Goal: Communication & Community: Answer question/provide support

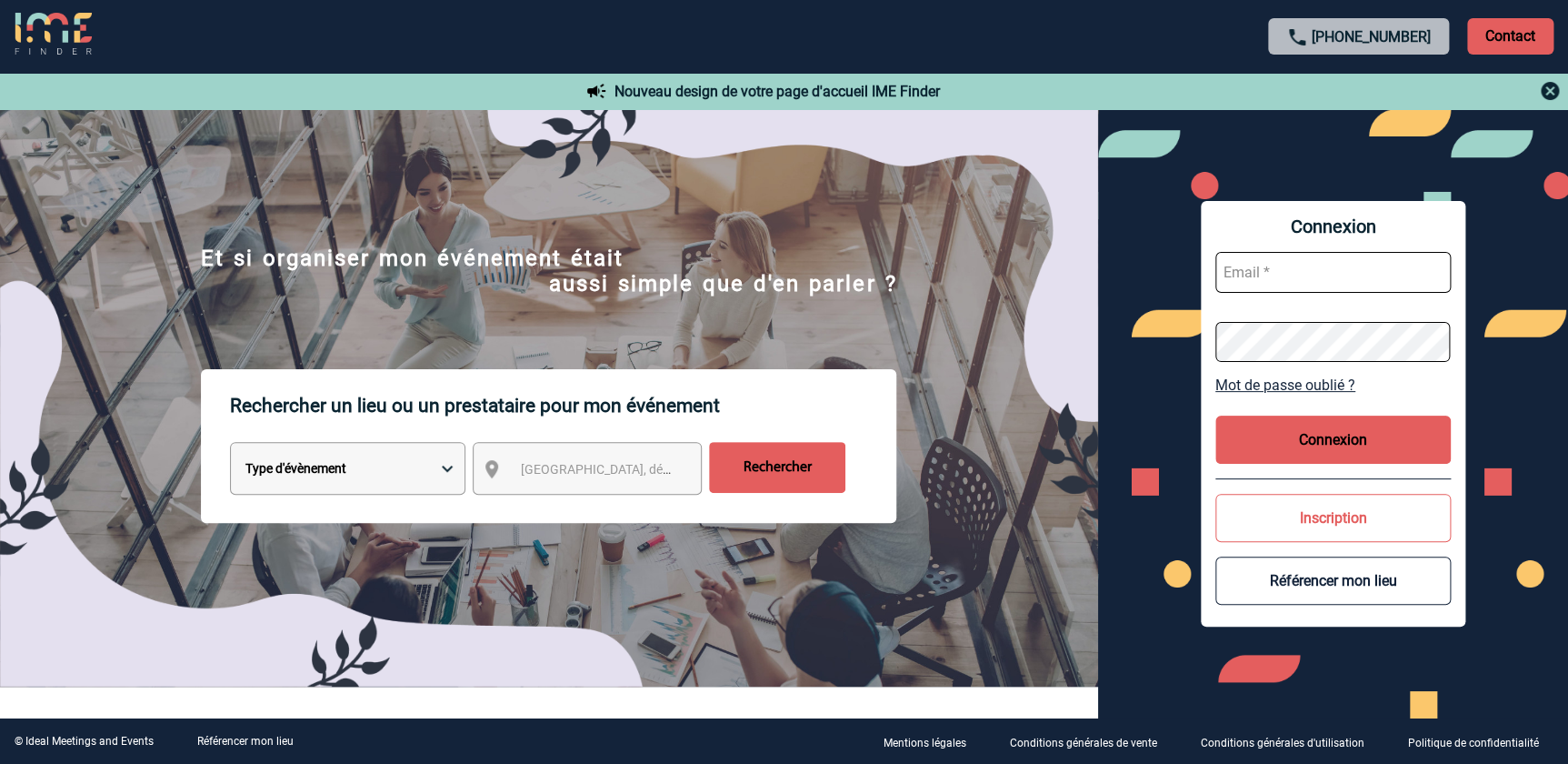
type input "florence.mathieu@abeille-assurances.fr"
click at [1355, 446] on button "Connexion" at bounding box center [1333, 440] width 236 height 48
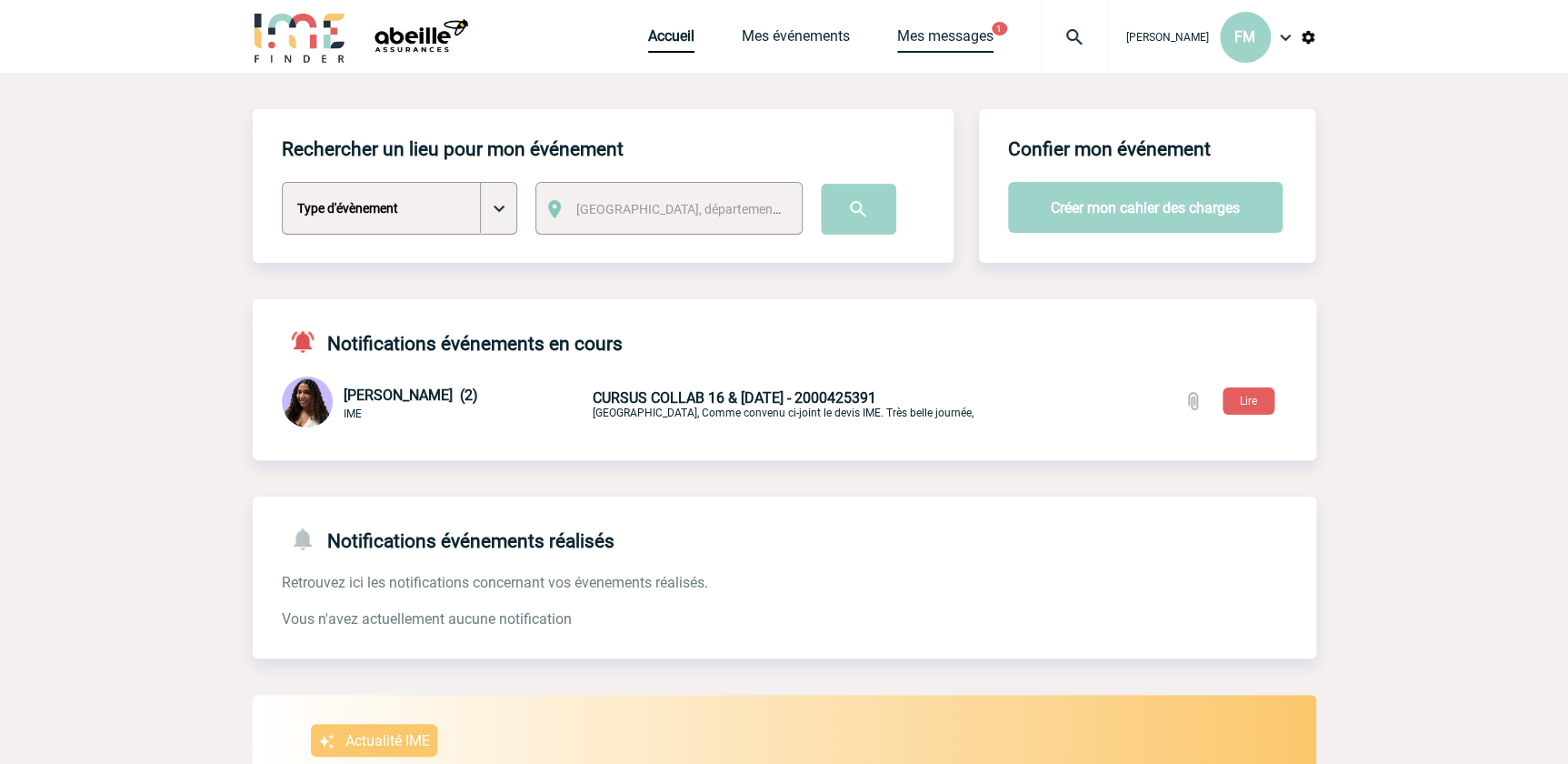
click at [954, 37] on link "Mes messages" at bounding box center [946, 40] width 96 height 25
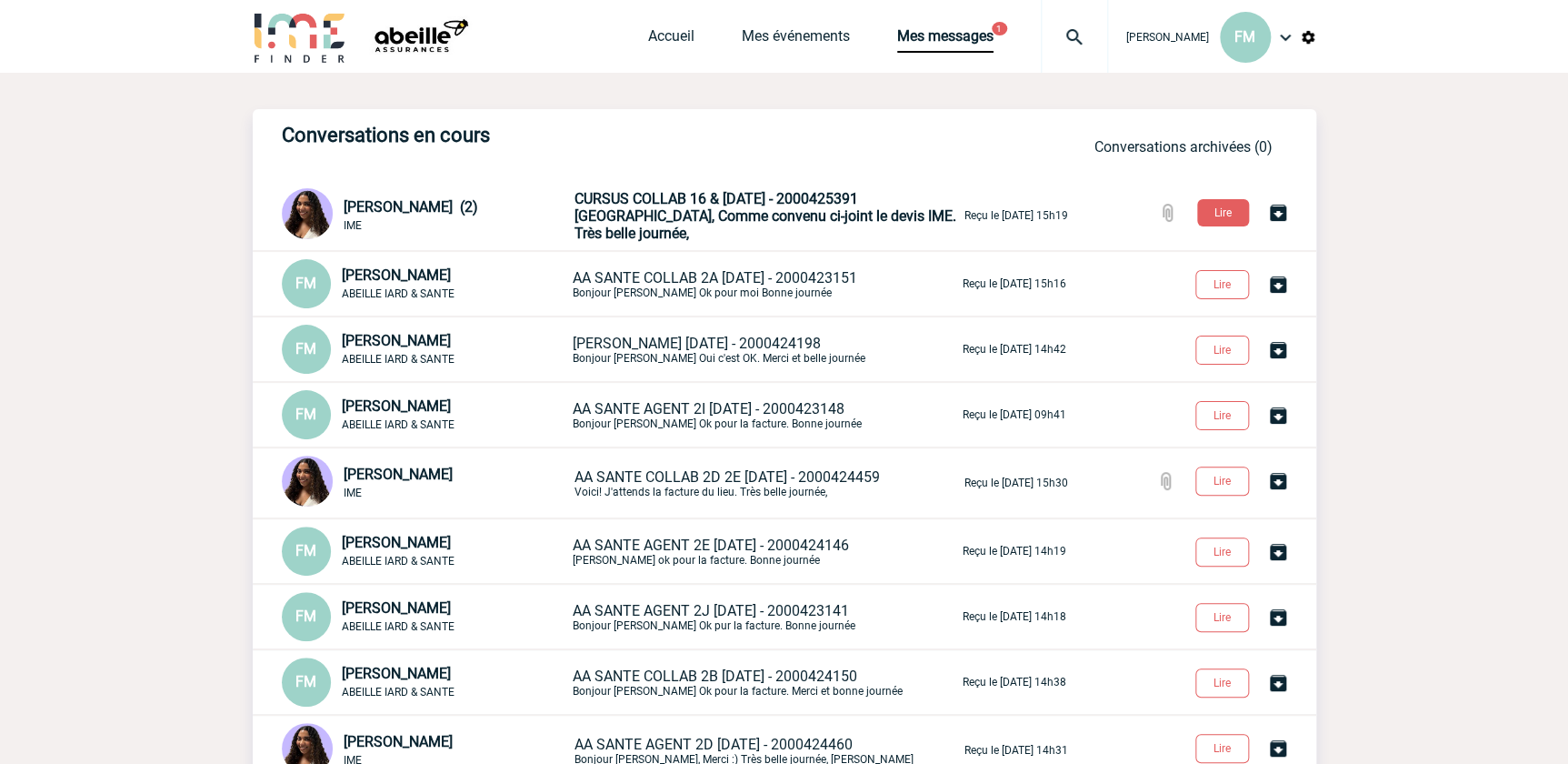
click at [722, 221] on span "[GEOGRAPHIC_DATA], Comme convenu ci-joint le devis IME. Très belle journée," at bounding box center [765, 224] width 382 height 35
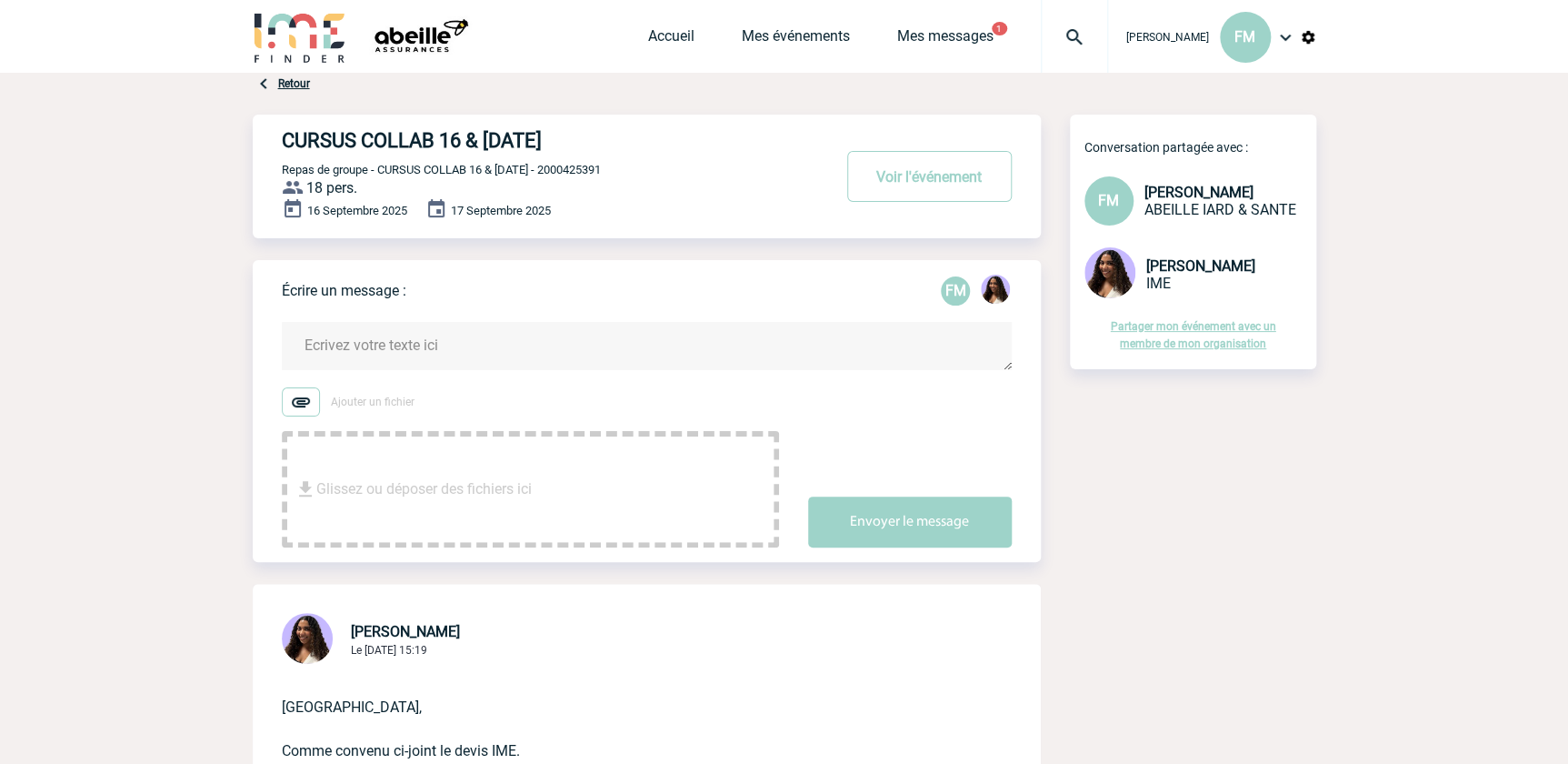
click at [460, 349] on textarea at bounding box center [647, 345] width 730 height 48
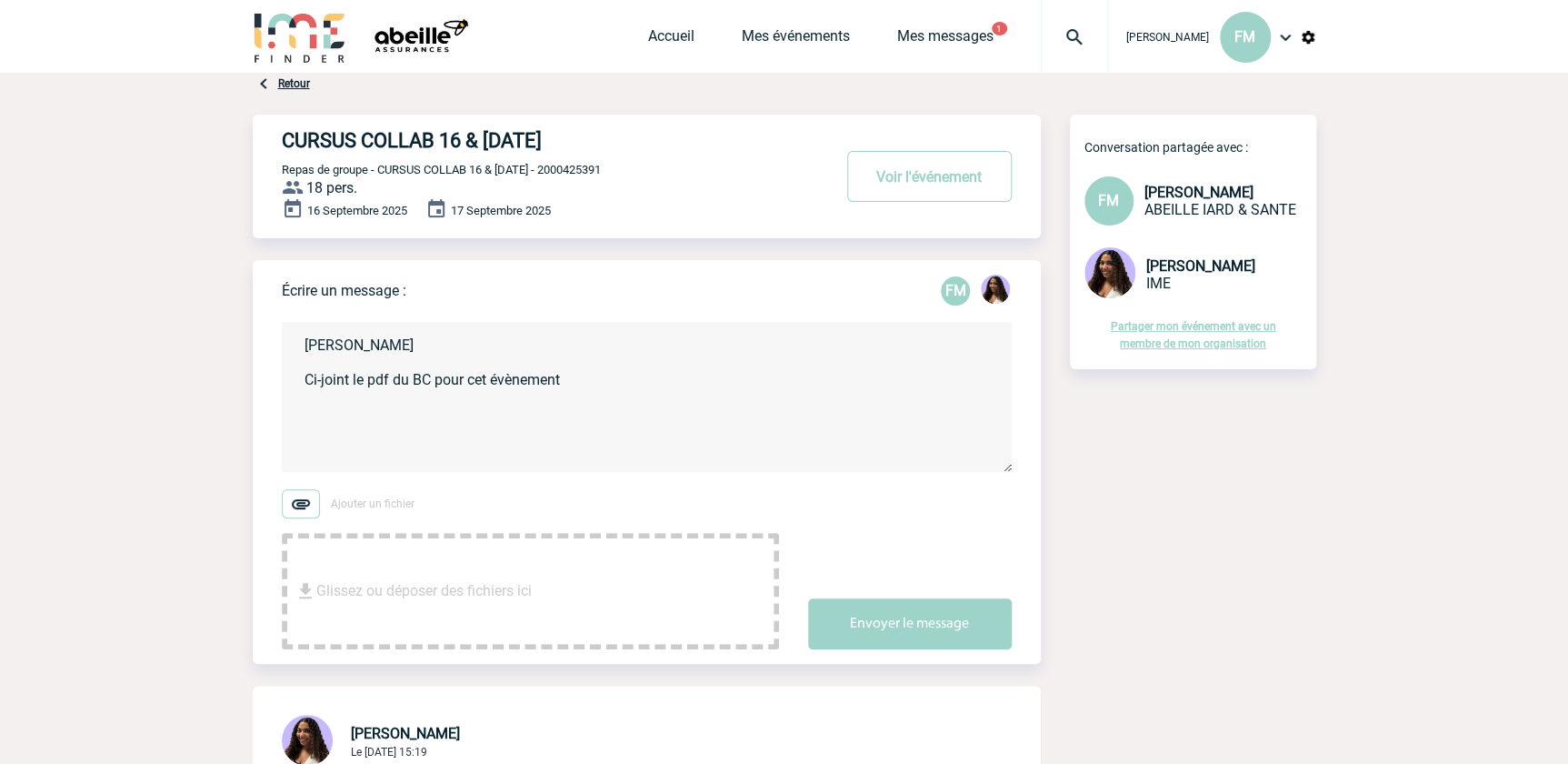
click at [347, 383] on textarea "Jessica Ci-joint le pdf du BC pour cet évènement" at bounding box center [647, 396] width 730 height 150
drag, startPoint x: 415, startPoint y: 382, endPoint x: 418, endPoint y: 268, distance: 114.0
click at [415, 381] on textarea "Jessica Ci-dessous le pdf du BC pour cet évènement" at bounding box center [647, 396] width 730 height 150
click at [593, 376] on textarea "Jessica Ci-dessous le N° du BC pour cet évènement" at bounding box center [647, 396] width 730 height 150
drag, startPoint x: 508, startPoint y: 561, endPoint x: 387, endPoint y: 572, distance: 121.5
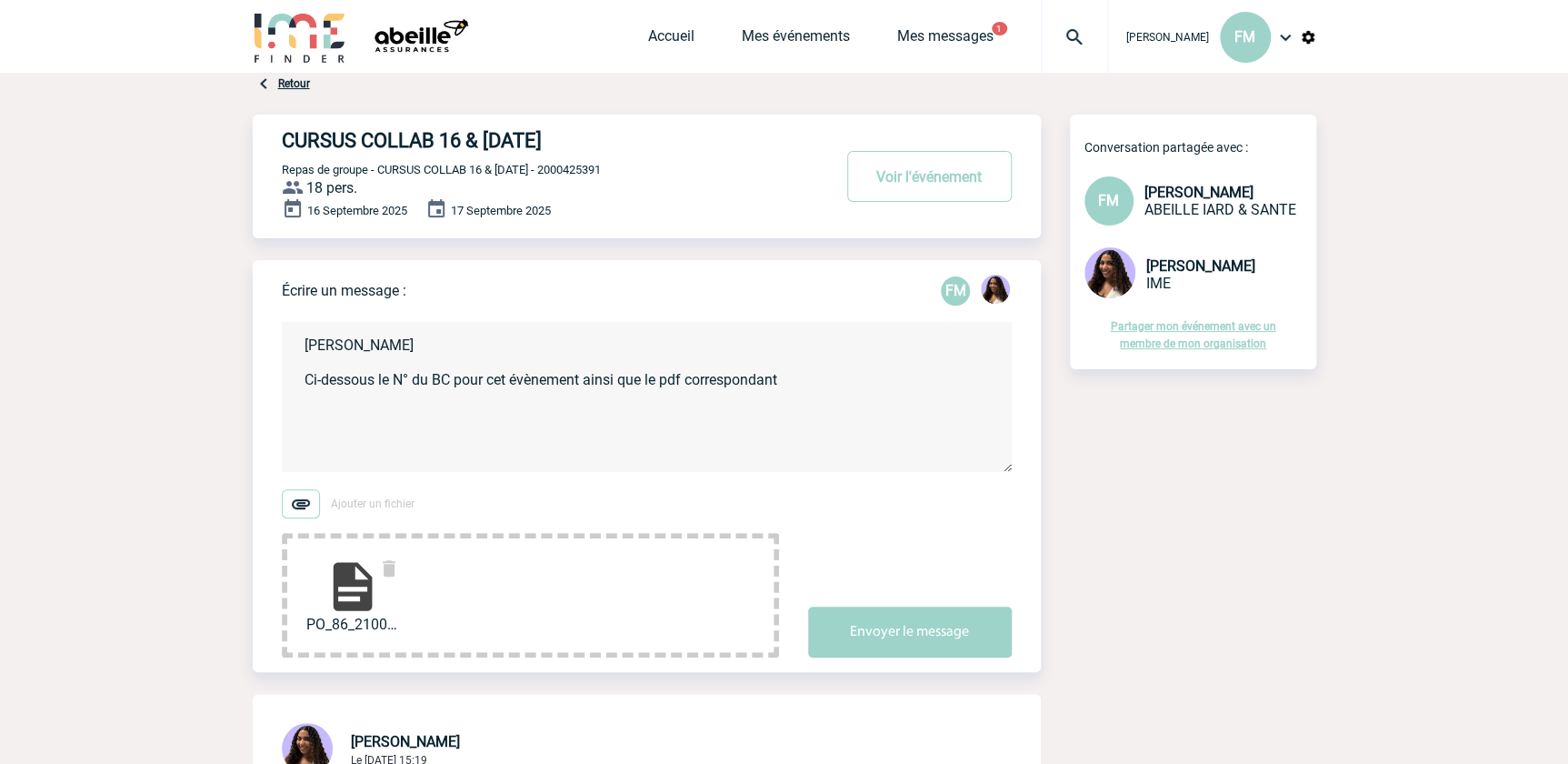
click at [358, 427] on textarea "Jessica Ci-dessous le N° du BC pour cet évènement ainsi que le pdf correspondant" at bounding box center [647, 396] width 730 height 150
drag, startPoint x: 322, startPoint y: 413, endPoint x: 329, endPoint y: 401, distance: 13.9
click at [322, 412] on textarea "Jessica Ci-dessous le N° du BC pour cet évènement ainsi que le pdf correspondant" at bounding box center [647, 396] width 730 height 150
click at [346, 421] on textarea "Jessica Ci-dessous le N° du BC pour cet évènement ainsi que le pdf correspondant" at bounding box center [647, 396] width 730 height 150
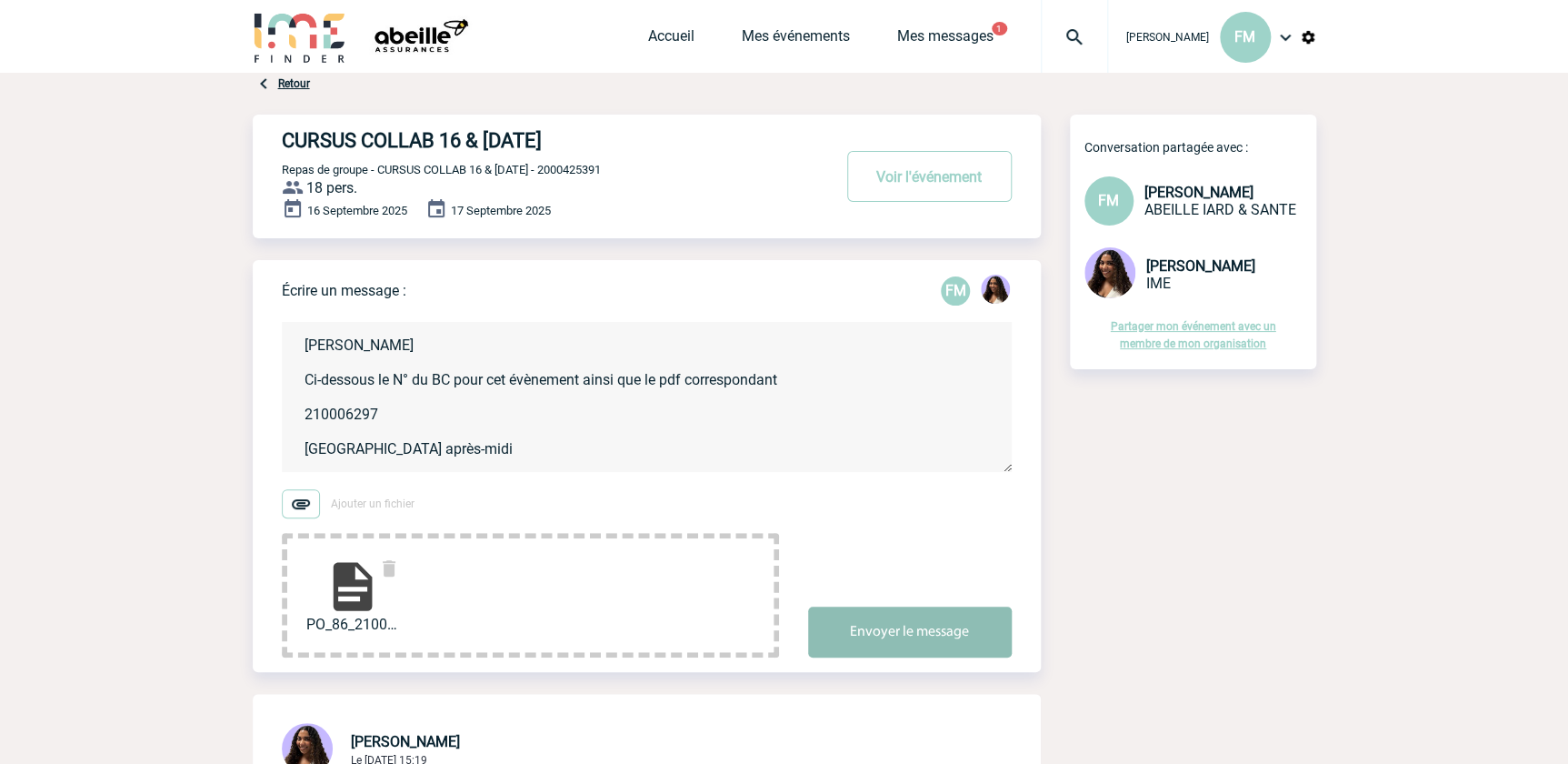
type textarea "Jessica Ci-dessous le N° du BC pour cet évènement ainsi que le pdf correspondan…"
click at [962, 632] on button "Envoyer le message" at bounding box center [910, 632] width 204 height 51
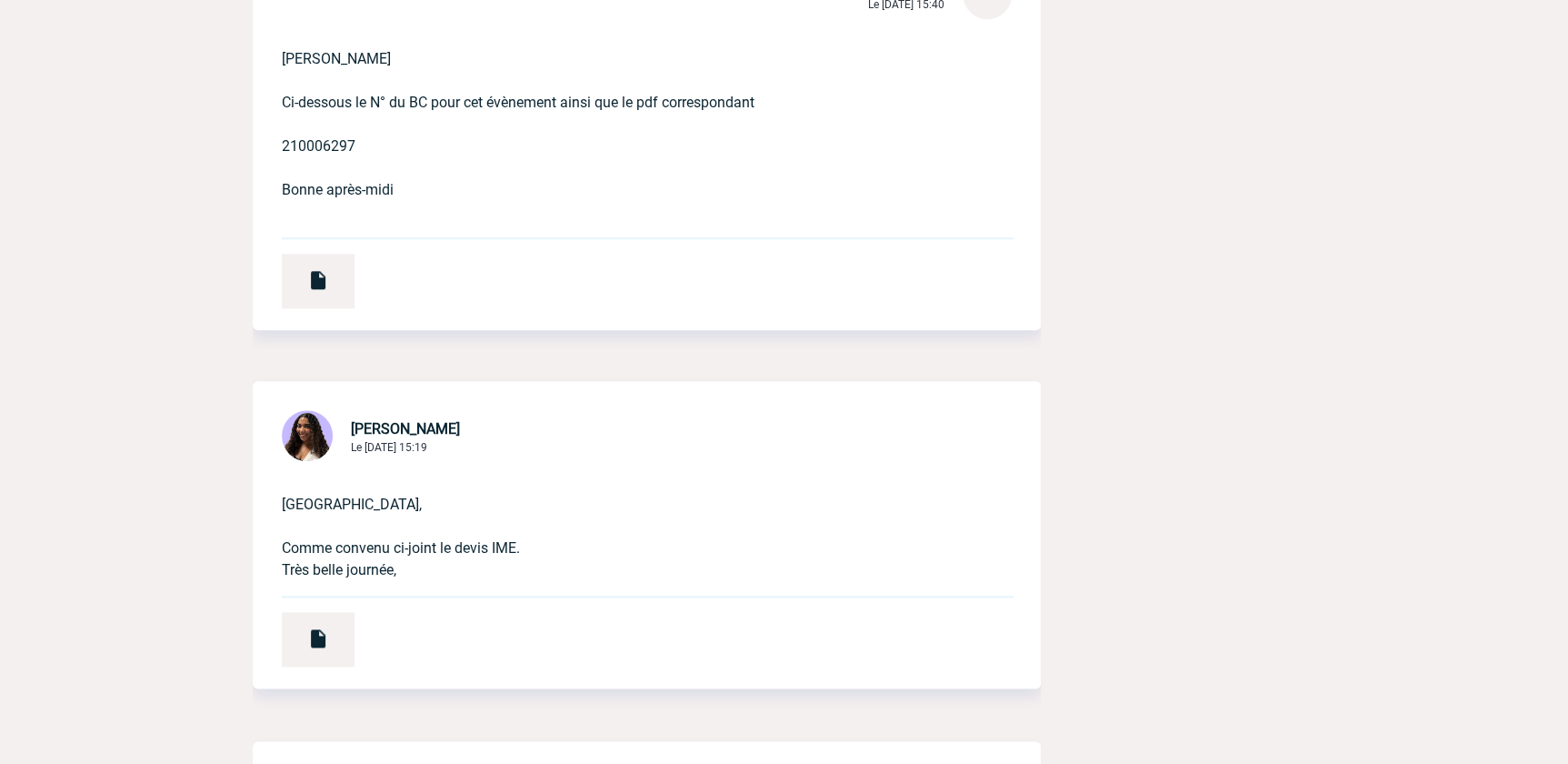
scroll to position [991, 0]
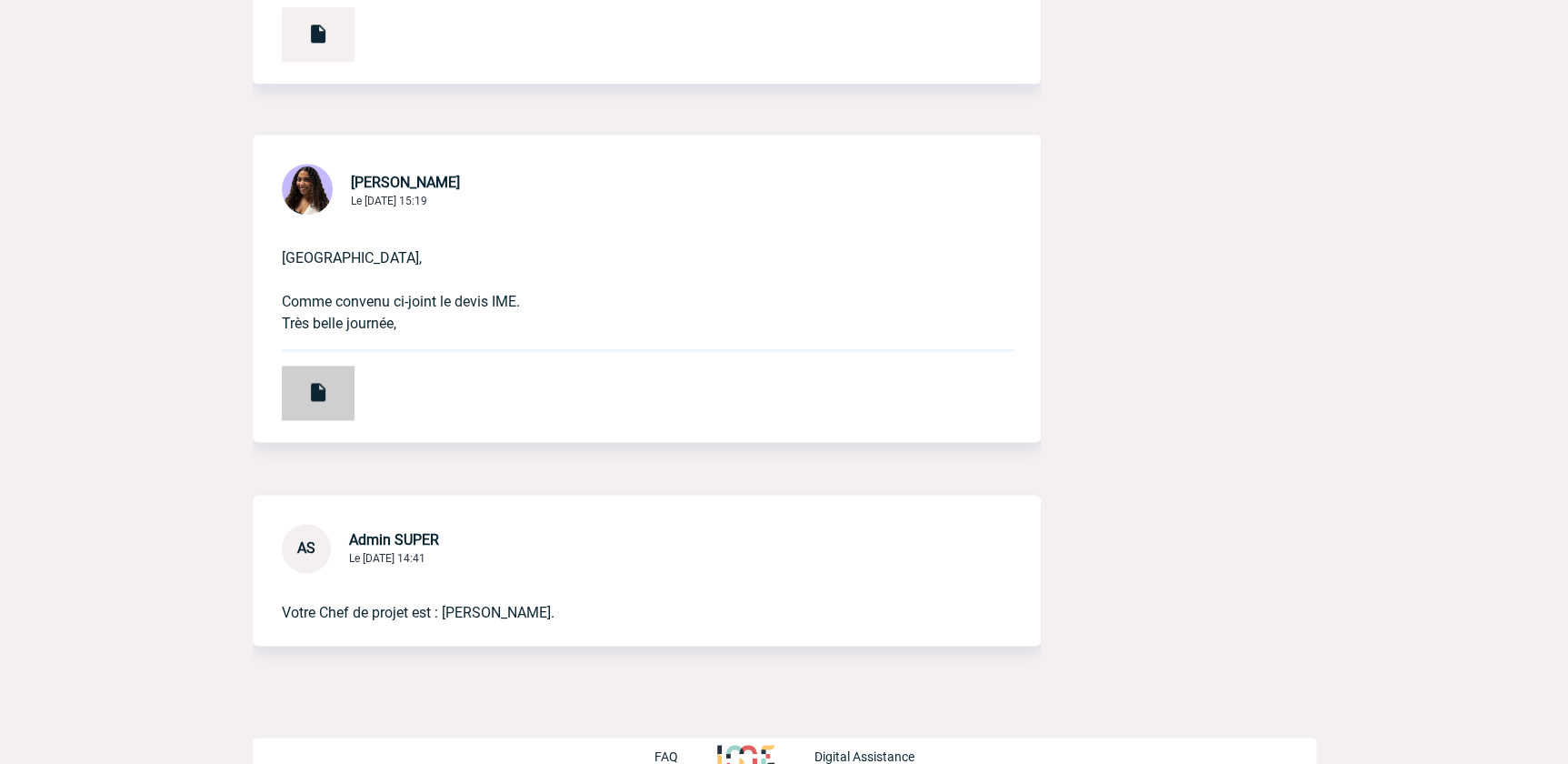
click at [331, 388] on div at bounding box center [318, 393] width 73 height 55
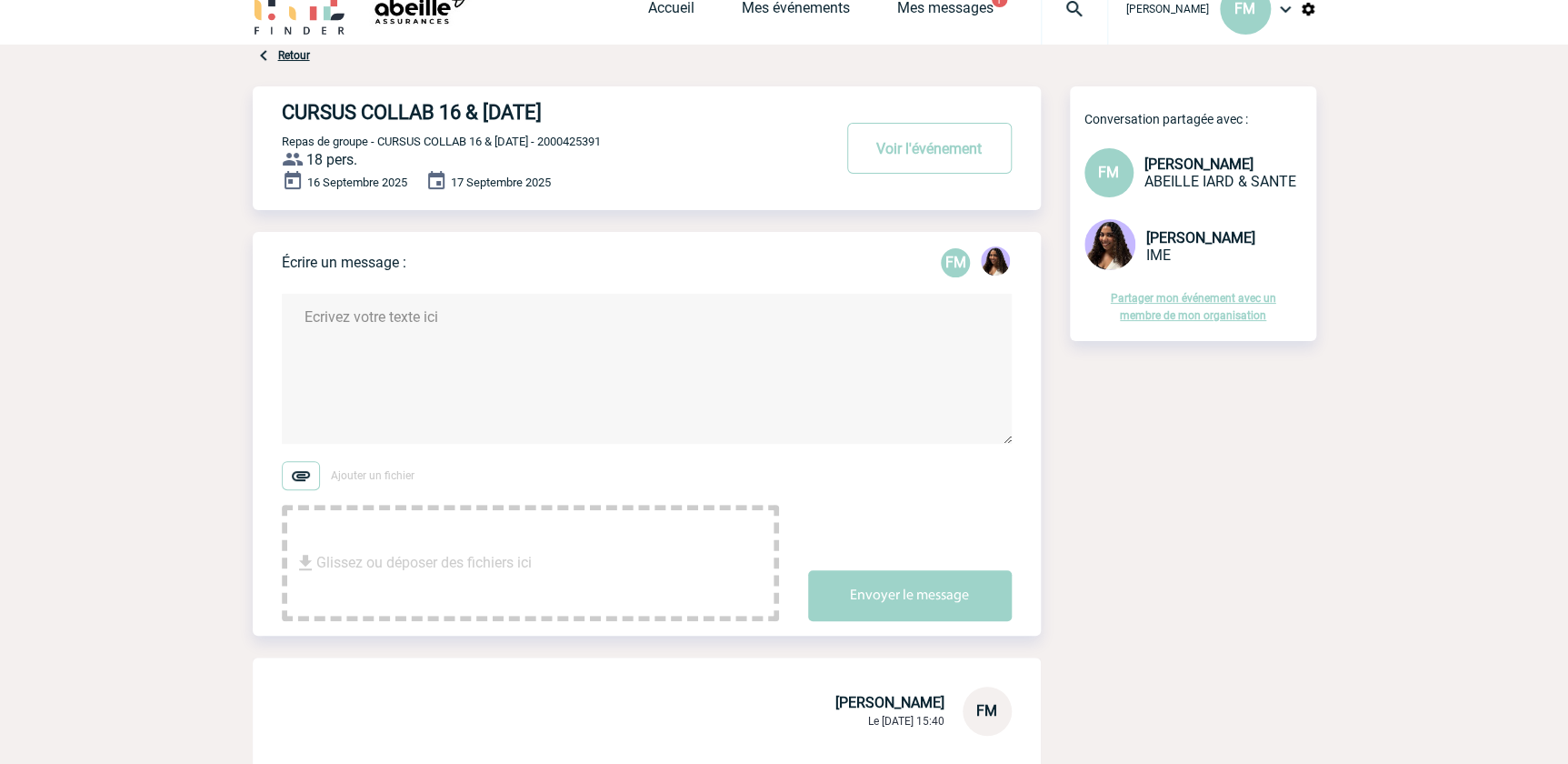
scroll to position [0, 0]
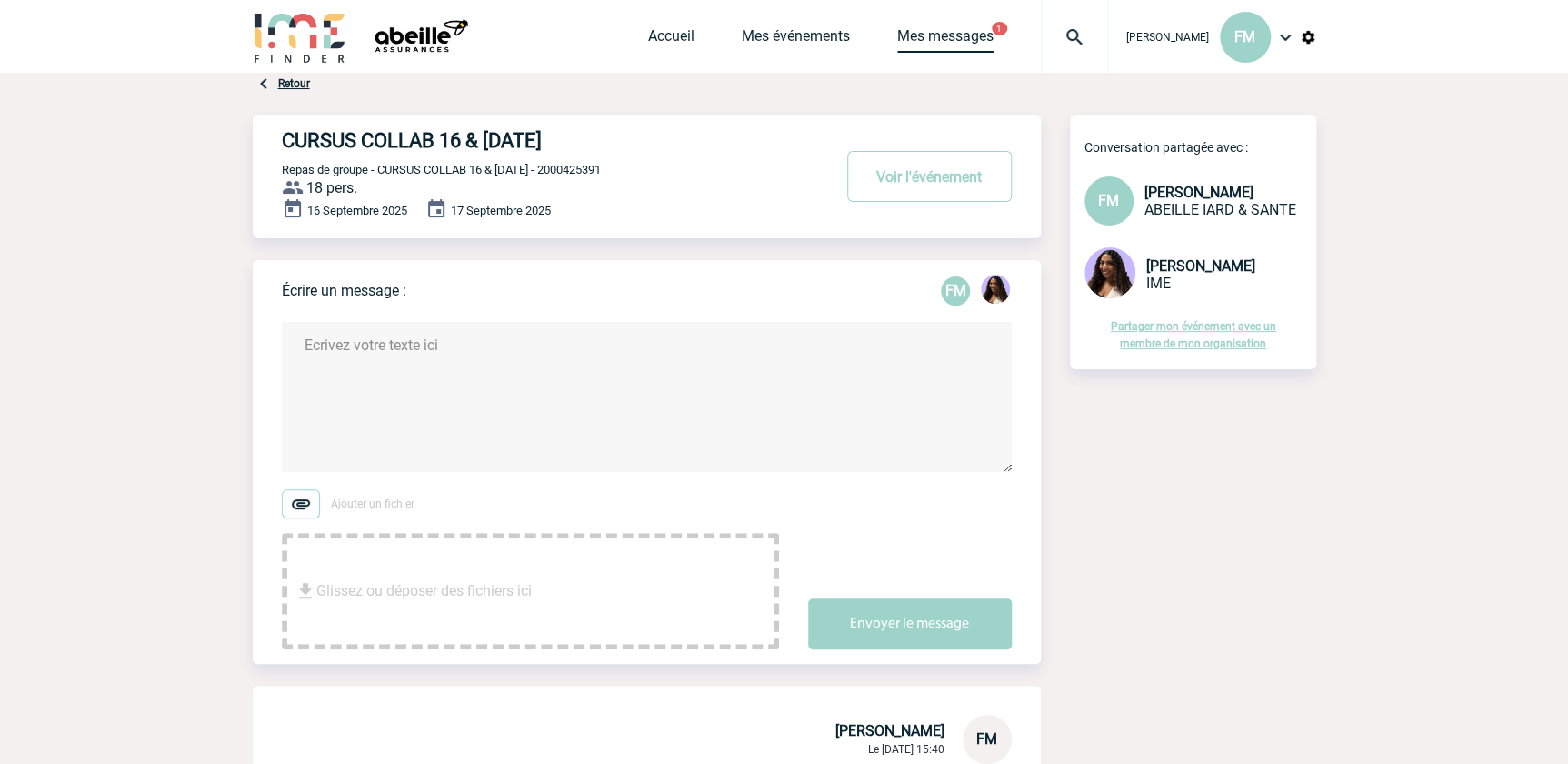
click at [964, 39] on link "Mes messages" at bounding box center [946, 40] width 96 height 25
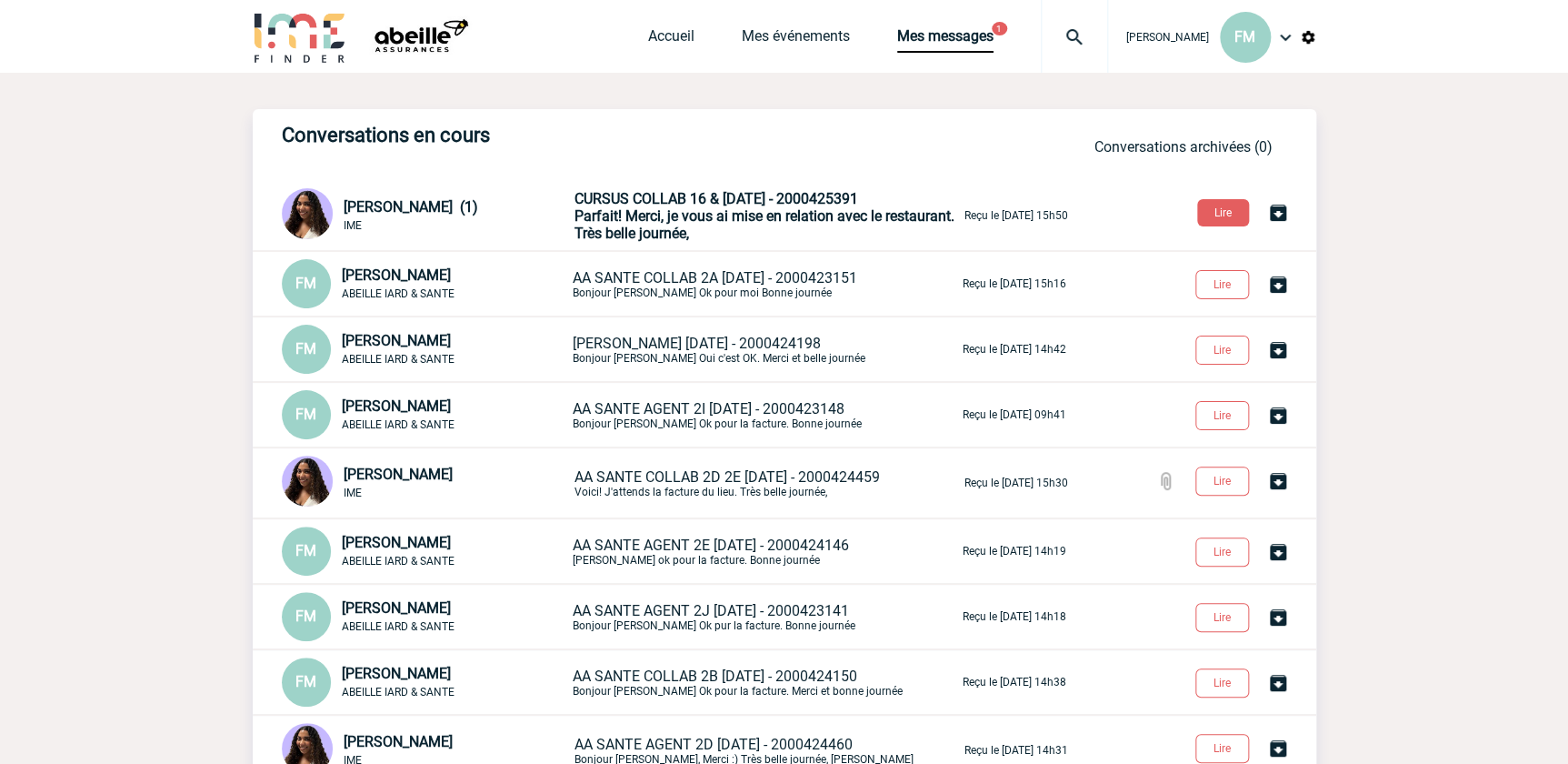
click at [783, 208] on span "Parfait! Merci, je vous ai mise en relation avec le restaurant. Très belle jour…" at bounding box center [764, 224] width 380 height 35
